Goal: Navigation & Orientation: Find specific page/section

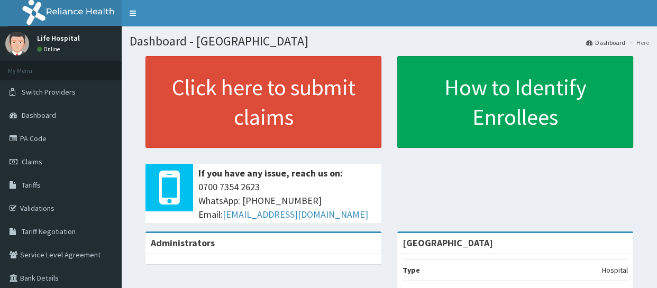
click at [38, 161] on span "Claims" at bounding box center [32, 162] width 21 height 10
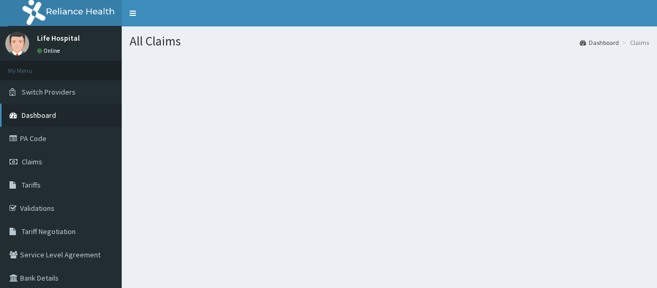
click at [43, 113] on span "Dashboard" at bounding box center [39, 116] width 34 height 10
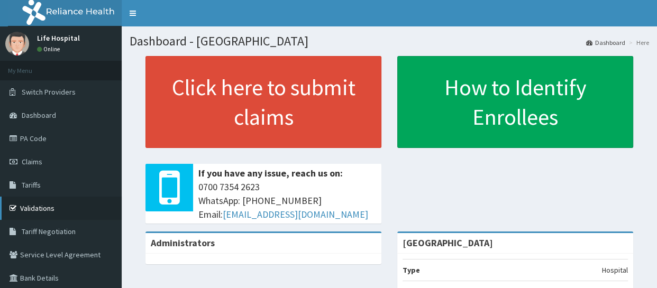
click at [49, 204] on link "Validations" at bounding box center [61, 208] width 122 height 23
